Goal: Check status

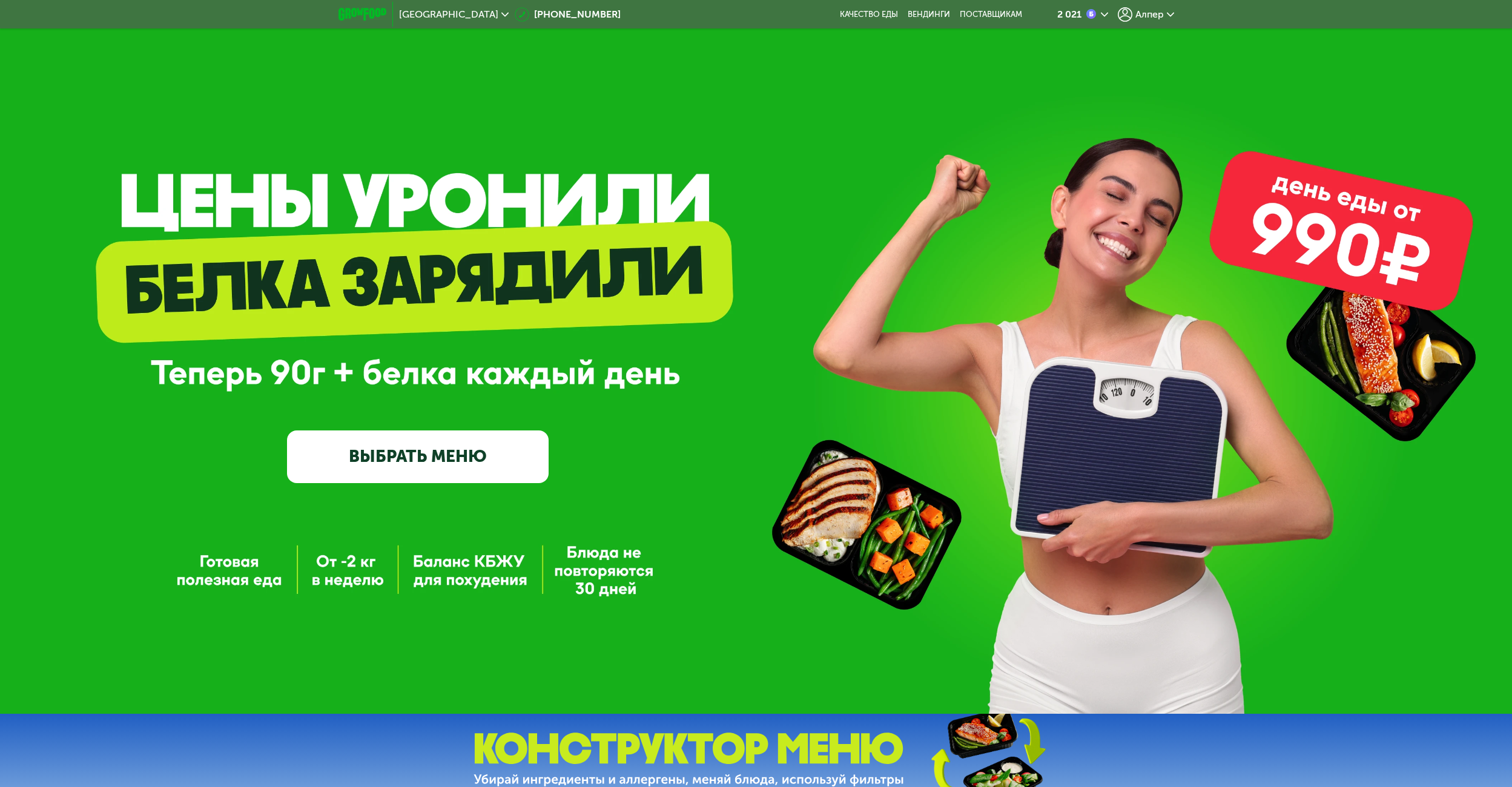
click at [1150, 19] on span "Алпер" at bounding box center [1149, 14] width 29 height 10
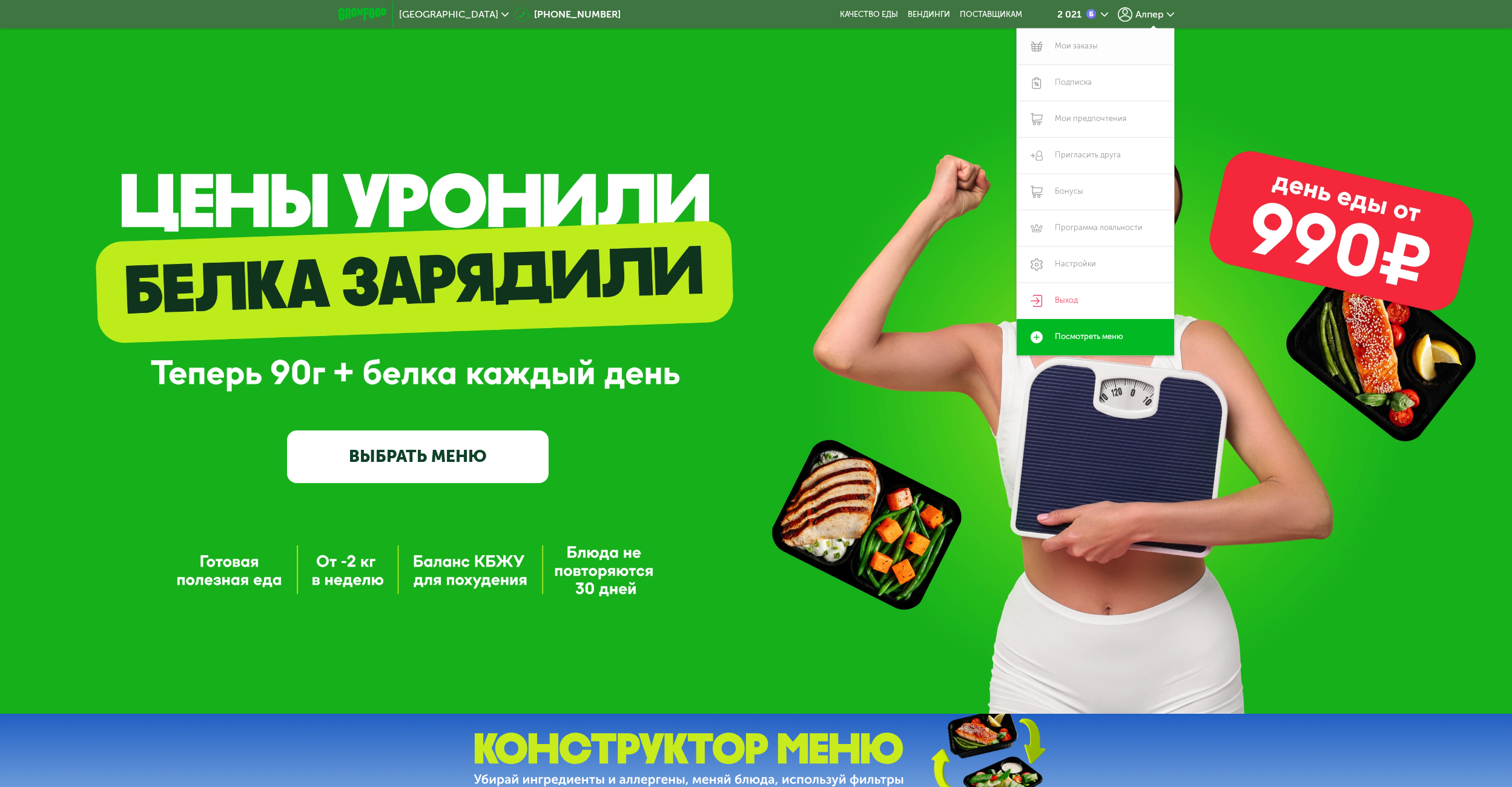
click at [1062, 49] on link "Мои заказы" at bounding box center [1095, 46] width 157 height 36
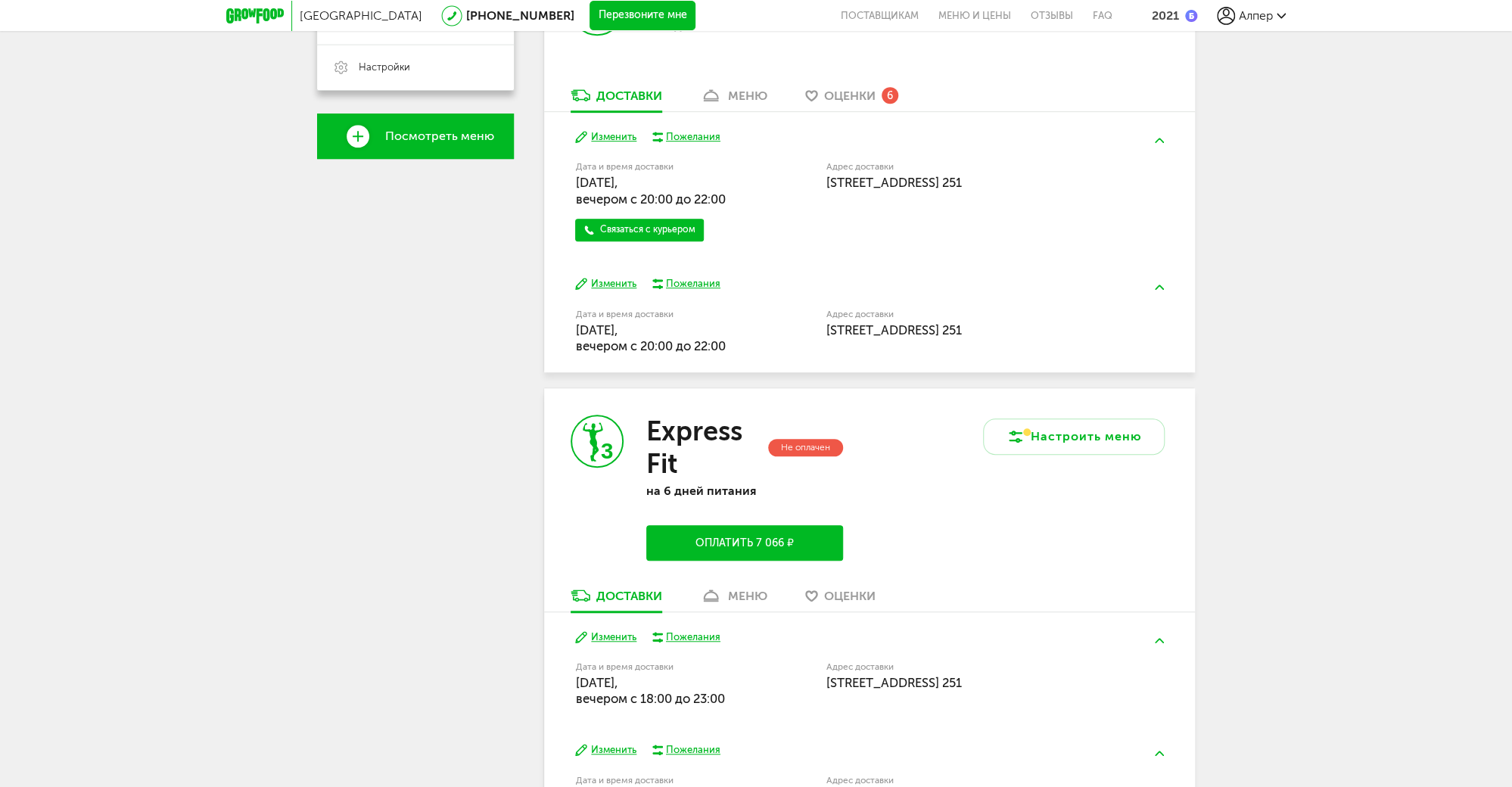
scroll to position [481, 0]
click at [1020, 445] on icon at bounding box center [1016, 438] width 18 height 18
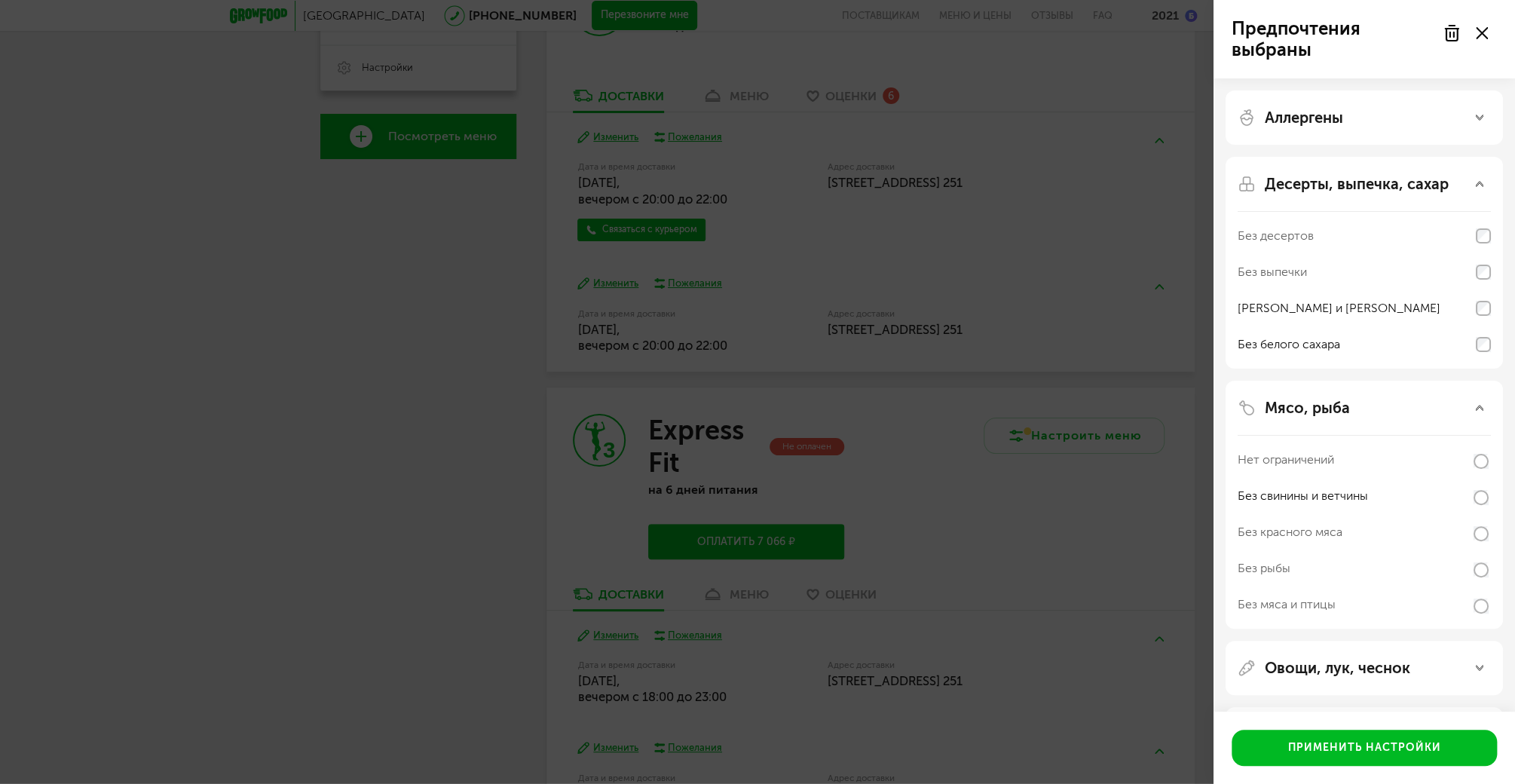
click at [414, 365] on div "Предпочтения выбраны Аллергены Десерты, выпечка, сахар Без десертов Без выпечки…" at bounding box center [757, 392] width 1515 height 784
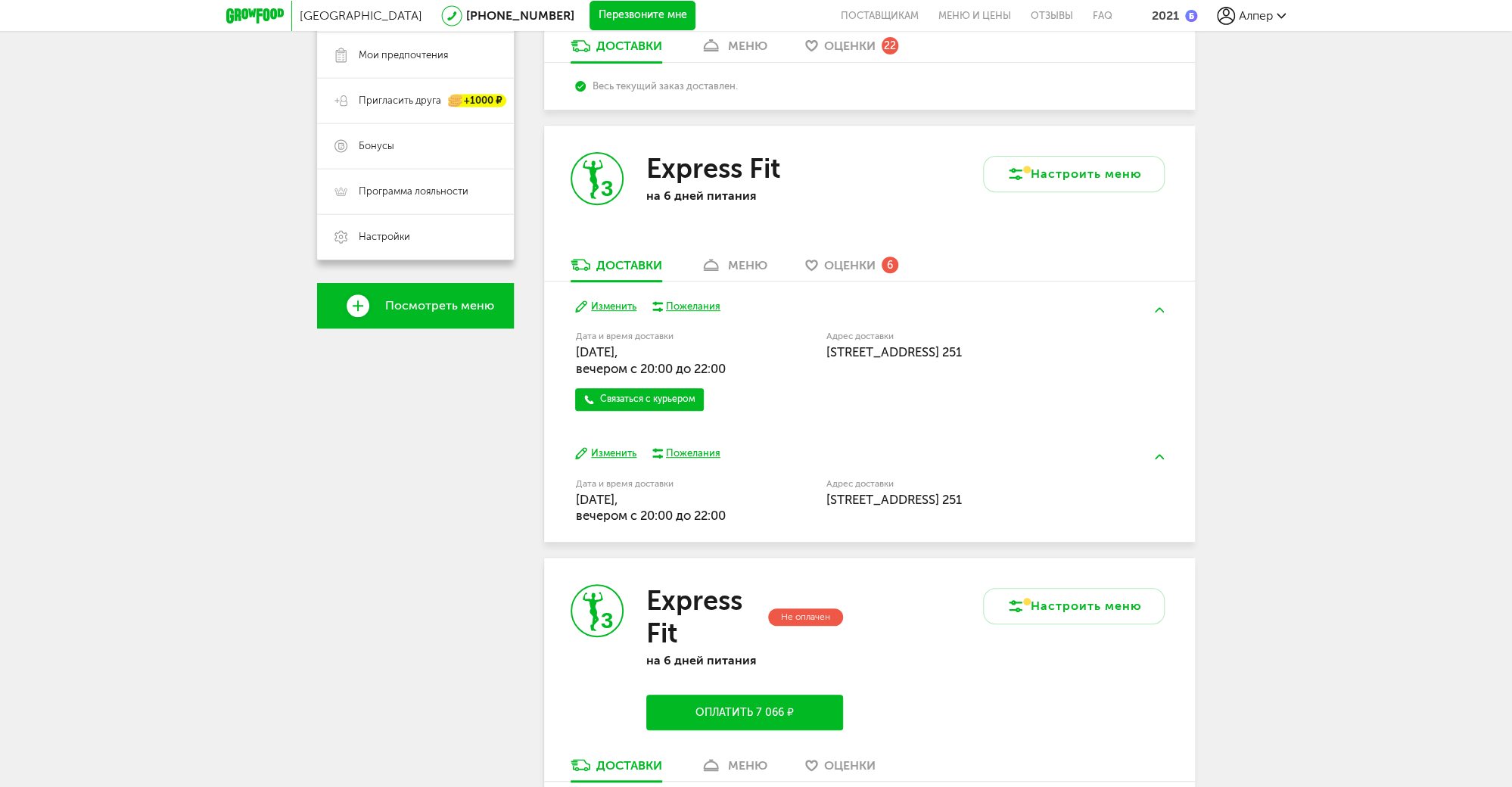
scroll to position [424, 0]
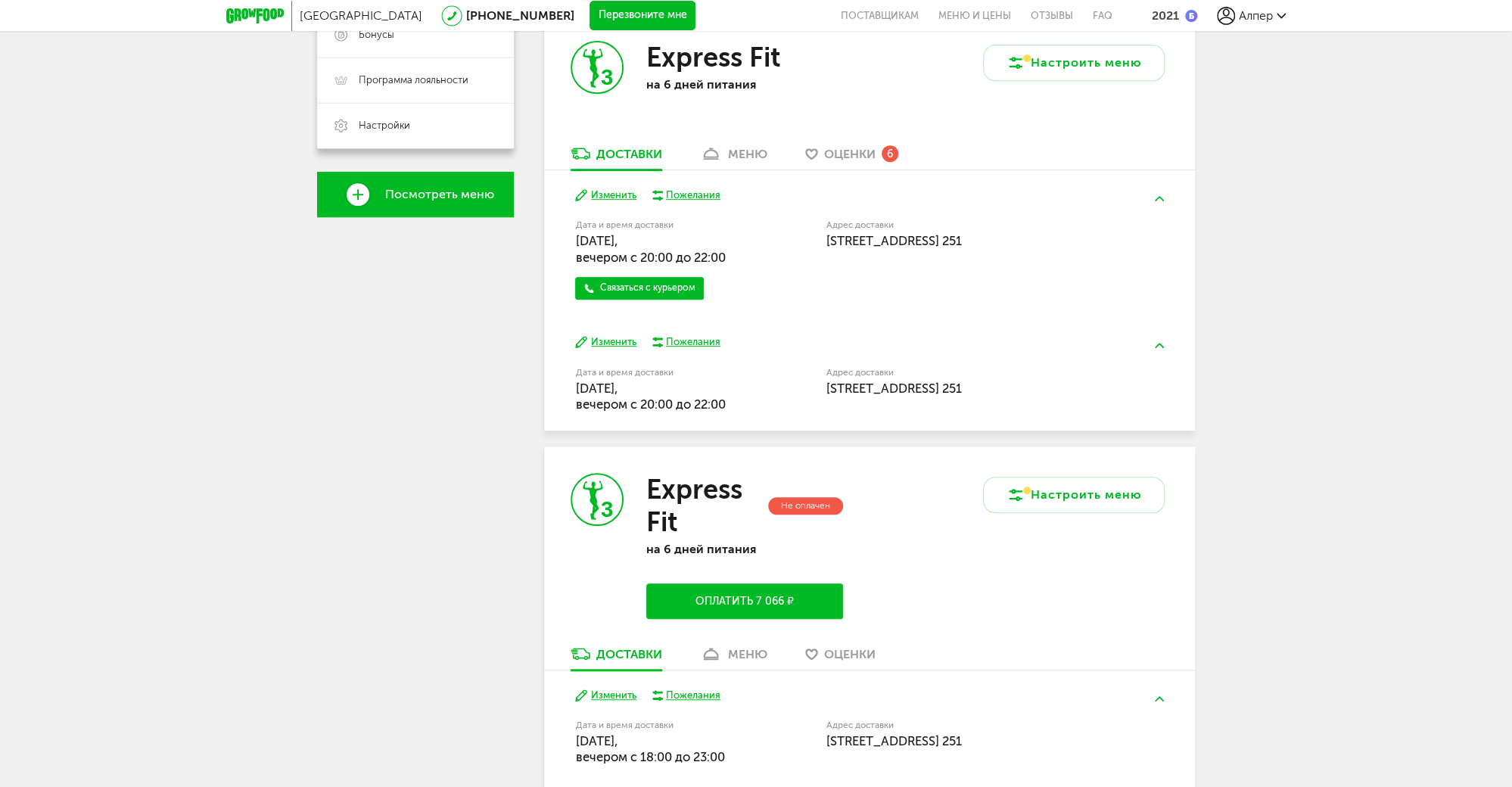
click at [811, 503] on div "Не оплачен" at bounding box center [806, 505] width 75 height 17
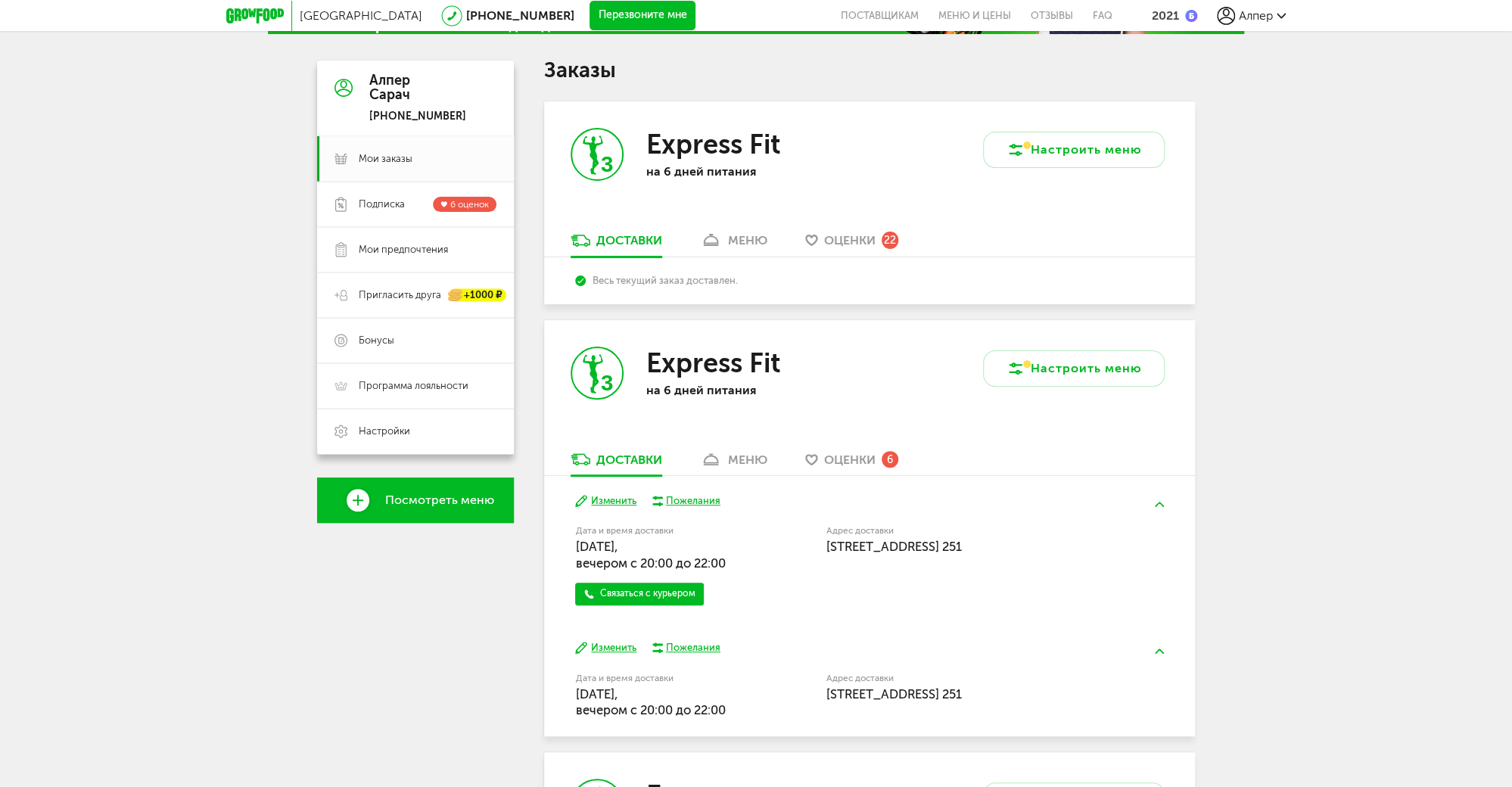
scroll to position [0, 0]
